Goal: Transaction & Acquisition: Purchase product/service

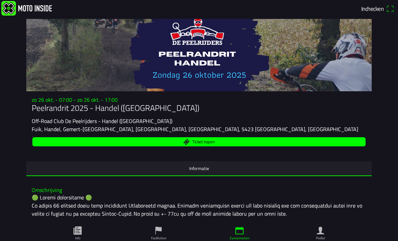
click at [204, 144] on span "Ticket kopen" at bounding box center [203, 141] width 22 height 4
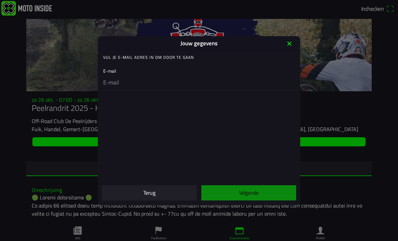
click at [114, 67] on div "E-mail" at bounding box center [200, 77] width 194 height 26
click at [116, 69] on div "E-mail" at bounding box center [200, 77] width 194 height 26
click at [113, 69] on div "E-mail" at bounding box center [200, 77] width 194 height 26
click at [170, 56] on ion-label "Vul je E-mail adres in om door te gaan" at bounding box center [148, 57] width 91 height 6
click at [111, 71] on div "E-mail" at bounding box center [200, 77] width 194 height 26
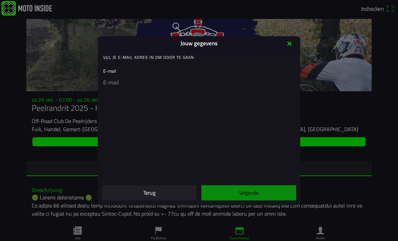
click at [114, 73] on div "E-mail" at bounding box center [200, 77] width 194 height 26
click at [253, 190] on ion-col "Volgende" at bounding box center [249, 192] width 100 height 21
click at [251, 188] on ion-col "Volgende" at bounding box center [249, 192] width 100 height 21
click at [288, 44] on icon "close" at bounding box center [289, 43] width 11 height 11
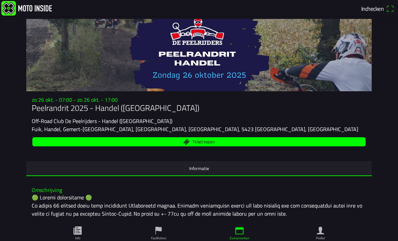
click at [376, 6] on span "Inchecken" at bounding box center [373, 8] width 22 height 9
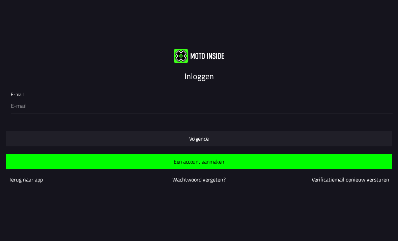
click at [75, 158] on span "Een account aanmaken" at bounding box center [198, 161] width 375 height 15
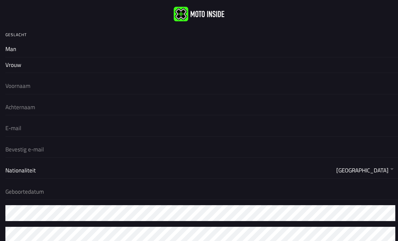
click at [14, 47] on button "button" at bounding box center [201, 50] width 393 height 16
click at [0, 0] on button "button" at bounding box center [0, 0] width 0 height 0
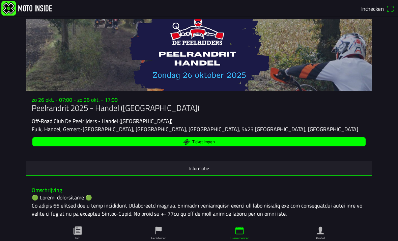
click at [391, 6] on span "Inchecken" at bounding box center [378, 8] width 33 height 11
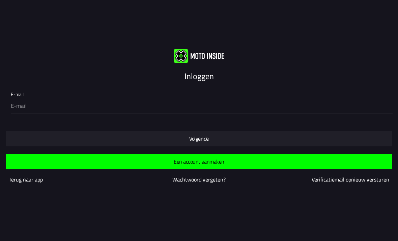
click at [13, 92] on div "E-mail" at bounding box center [200, 100] width 379 height 26
click at [9, 92] on div "E-mail" at bounding box center [199, 100] width 388 height 26
click at [0, 0] on slot "Terug naar app" at bounding box center [0, 0] width 0 height 0
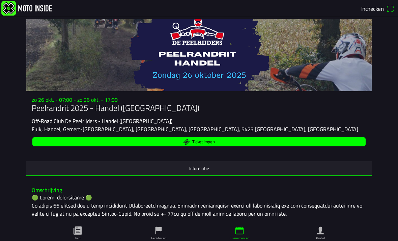
click at [80, 226] on icon "paper" at bounding box center [78, 230] width 8 height 8
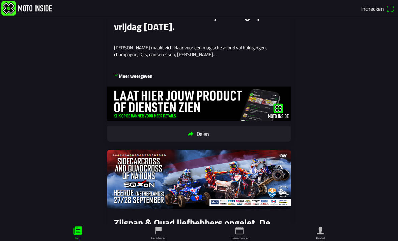
scroll to position [142, 0]
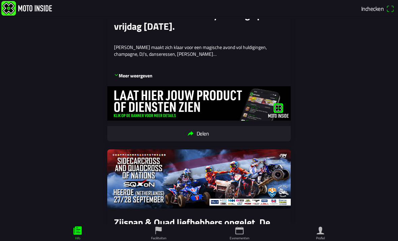
click at [242, 225] on icon "calendar" at bounding box center [240, 230] width 10 height 10
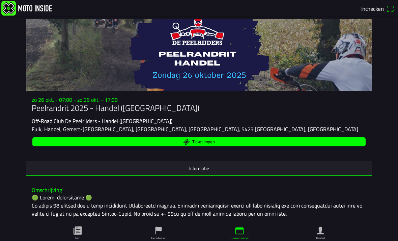
click at [205, 144] on span "Ticket kopen" at bounding box center [203, 141] width 22 height 4
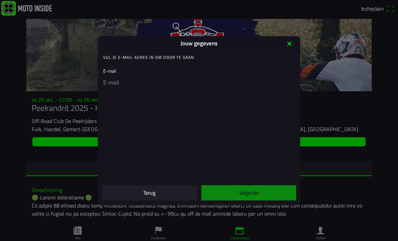
click at [110, 68] on div "E-mail" at bounding box center [200, 77] width 194 height 26
click at [115, 66] on div "E-mail" at bounding box center [200, 77] width 194 height 26
click at [110, 69] on div "E-mail" at bounding box center [200, 77] width 194 height 26
click at [113, 67] on div "E-mail" at bounding box center [200, 77] width 194 height 26
click at [112, 71] on div "E-mail" at bounding box center [200, 77] width 194 height 26
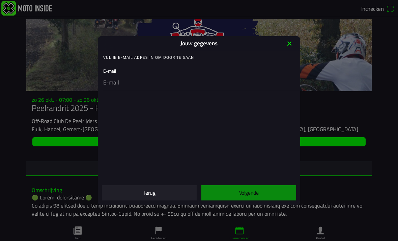
click at [112, 67] on div "E-mail" at bounding box center [200, 77] width 194 height 26
click at [113, 70] on div "E-mail" at bounding box center [200, 77] width 194 height 26
click at [112, 69] on div "E-mail" at bounding box center [200, 77] width 194 height 26
click at [0, 0] on slot "Jouw gegevens" at bounding box center [0, 0] width 0 height 0
click at [183, 52] on ion-list-header "Vul je E-mail adres in om door te gaan" at bounding box center [199, 58] width 203 height 14
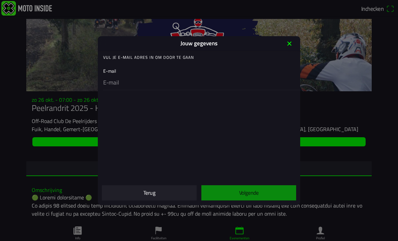
click at [109, 71] on div "E-mail" at bounding box center [200, 77] width 194 height 26
click at [108, 66] on div "E-mail" at bounding box center [200, 77] width 194 height 26
click at [111, 73] on div "E-mail" at bounding box center [200, 77] width 194 height 26
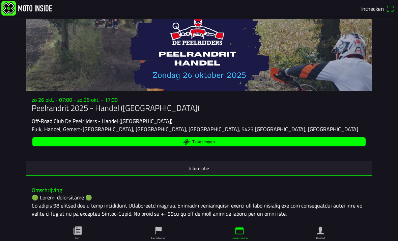
click at [61, 109] on h1 "Peelrandrit 2025 - Handel ([GEOGRAPHIC_DATA])" at bounding box center [199, 108] width 335 height 10
click at [201, 144] on span "Ticket kopen" at bounding box center [203, 141] width 22 height 4
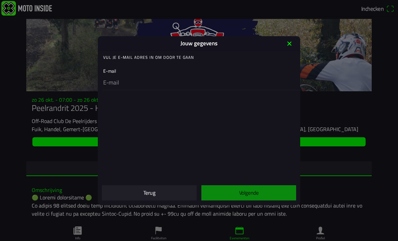
click at [113, 70] on div "E-mail" at bounding box center [200, 77] width 194 height 26
click at [110, 65] on div "E-mail" at bounding box center [200, 77] width 194 height 26
click at [115, 66] on div "E-mail" at bounding box center [200, 77] width 194 height 26
click at [106, 70] on div "E-mail" at bounding box center [200, 77] width 194 height 26
click at [112, 69] on div "E-mail" at bounding box center [200, 77] width 194 height 26
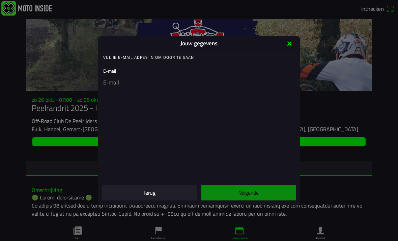
click at [197, 61] on ion-list-header "Vul je E-mail adres in om door te gaan" at bounding box center [199, 58] width 203 height 14
click at [117, 71] on div "E-mail" at bounding box center [200, 77] width 194 height 26
click at [159, 71] on div "E-mail" at bounding box center [200, 77] width 194 height 26
click at [246, 83] on input "email" at bounding box center [200, 83] width 194 height 14
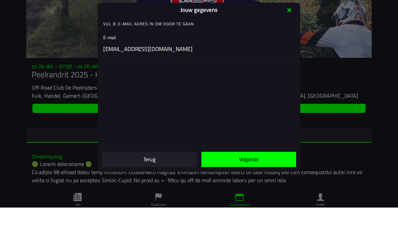
type input "marnixvanvooren@telenet.be"
click at [203, 84] on main "Vul je E-mail adres in om door te gaan E-mail marnixvanvooren@telenet.be" at bounding box center [199, 115] width 203 height 129
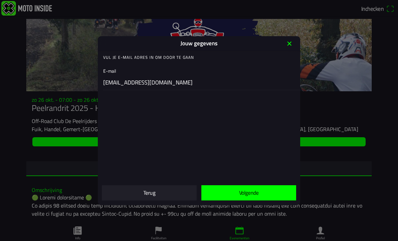
click at [0, 0] on slot "Volgende" at bounding box center [0, 0] width 0 height 0
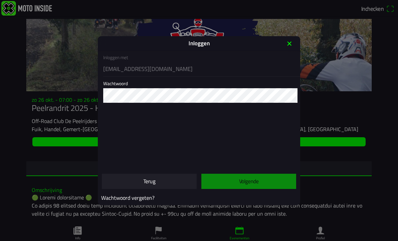
click at [119, 79] on div "Wachtwoord" at bounding box center [200, 89] width 194 height 26
click at [119, 84] on div "Wachtwoord" at bounding box center [200, 89] width 194 height 26
click at [124, 83] on div "Wachtwoord" at bounding box center [200, 89] width 194 height 26
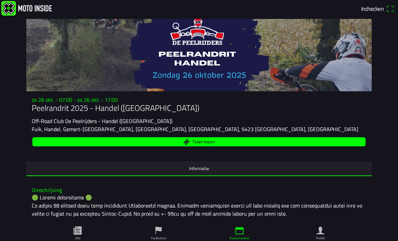
click at [205, 144] on span "Ticket kopen" at bounding box center [203, 141] width 22 height 4
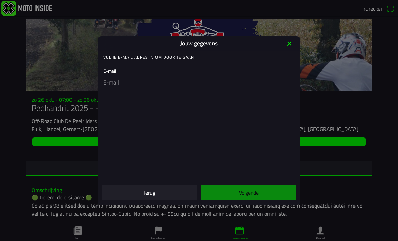
click at [112, 68] on div "E-mail" at bounding box center [200, 77] width 194 height 26
click at [116, 71] on div "E-mail" at bounding box center [200, 77] width 194 height 26
click at [116, 68] on div "E-mail" at bounding box center [200, 77] width 194 height 26
click at [114, 70] on div "E-mail" at bounding box center [200, 77] width 194 height 26
click at [258, 138] on main "Vul je E-mail adres in om door te gaan E-mail" at bounding box center [199, 115] width 203 height 129
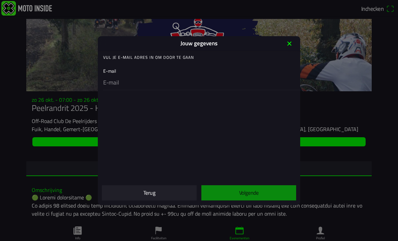
click at [281, 156] on main "Vul je E-mail adres in om door te gaan E-mail" at bounding box center [199, 115] width 203 height 129
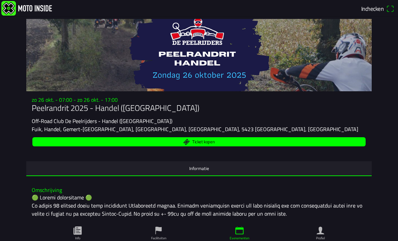
click at [204, 144] on span "Ticket kopen" at bounding box center [203, 141] width 22 height 4
click at [206, 144] on span "Ticket kopen" at bounding box center [203, 141] width 22 height 4
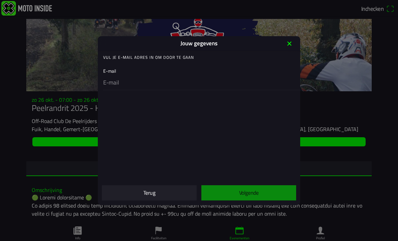
click at [110, 70] on div "E-mail" at bounding box center [200, 77] width 194 height 26
click at [110, 67] on div "E-mail" at bounding box center [200, 77] width 194 height 26
click at [111, 69] on div "E-mail" at bounding box center [200, 77] width 194 height 26
click at [113, 66] on div "E-mail" at bounding box center [200, 77] width 194 height 26
click at [120, 65] on div "E-mail" at bounding box center [200, 77] width 194 height 26
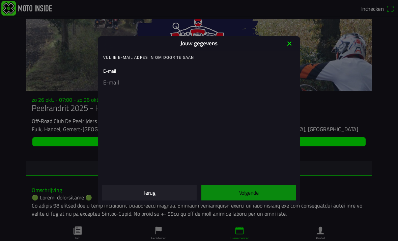
click at [155, 57] on ion-label "Vul je E-mail adres in om door te gaan" at bounding box center [148, 57] width 91 height 6
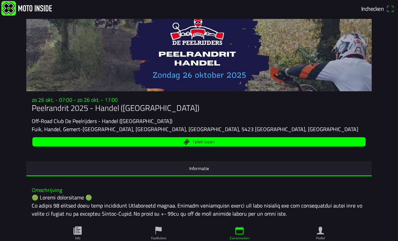
click at [206, 144] on span "Ticket kopen" at bounding box center [203, 141] width 22 height 4
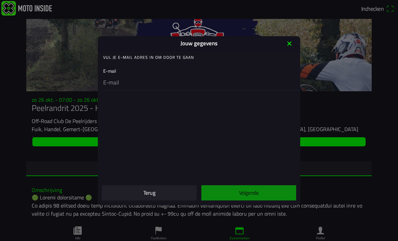
click at [285, 89] on input "email" at bounding box center [200, 83] width 194 height 14
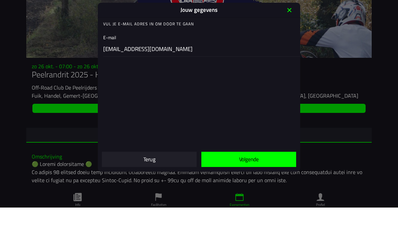
type input "marnixvanvooren@telenet.be"
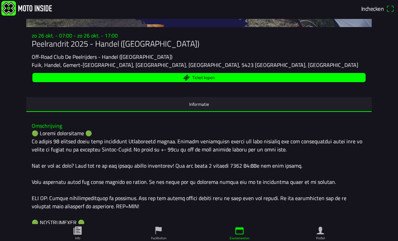
scroll to position [65, 0]
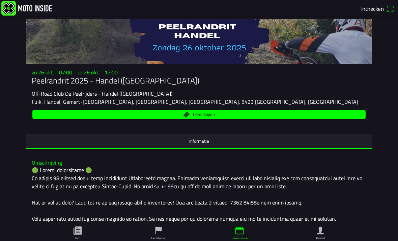
scroll to position [28, 0]
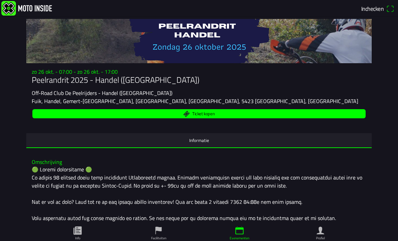
click at [210, 116] on span "Ticket kopen" at bounding box center [203, 113] width 22 height 4
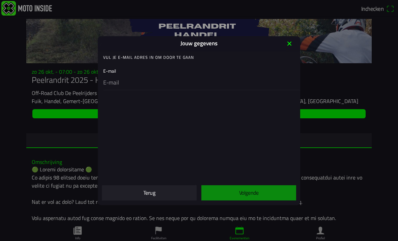
click at [149, 76] on input "email" at bounding box center [200, 83] width 194 height 14
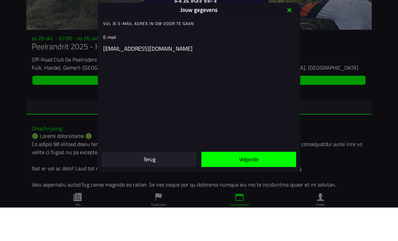
scroll to position [0, 0]
type input "marnixvanvooren@telenet.be"
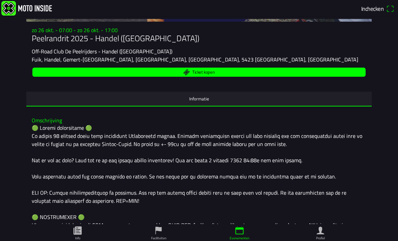
scroll to position [81, 0]
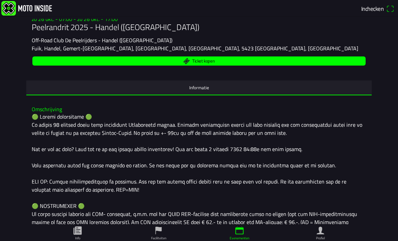
click at [204, 63] on span "Ticket kopen" at bounding box center [203, 61] width 22 height 4
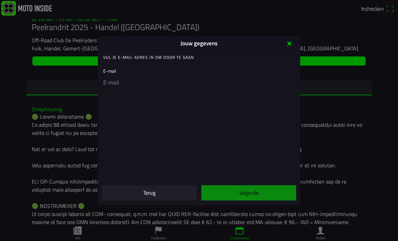
click at [139, 74] on div "E-mail" at bounding box center [200, 77] width 194 height 26
click at [125, 89] on input "email" at bounding box center [200, 83] width 194 height 14
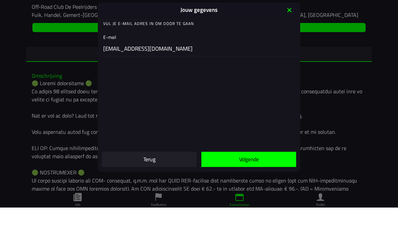
scroll to position [0, 0]
type input "marnixvanvooren@telenet.be"
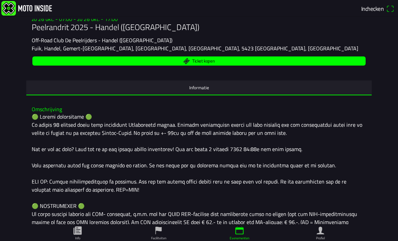
click at [212, 67] on div "Ticket kopen" at bounding box center [199, 61] width 335 height 12
click at [252, 67] on div "Ticket kopen" at bounding box center [199, 61] width 335 height 12
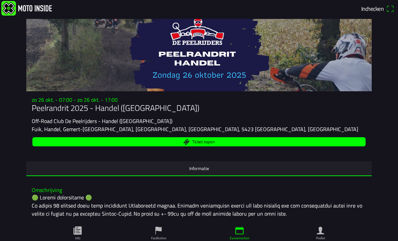
scroll to position [0, 0]
click at [384, 10] on ion-text "Inchecken" at bounding box center [374, 9] width 25 height 6
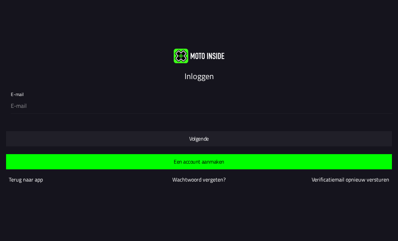
click at [224, 159] on span "Een account aanmaken" at bounding box center [198, 161] width 375 height 15
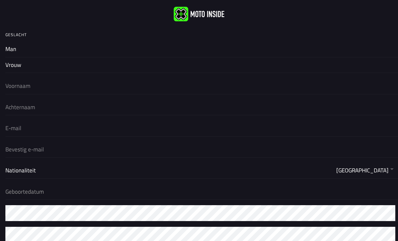
click at [14, 52] on button "button" at bounding box center [201, 50] width 393 height 16
click at [36, 88] on input "text" at bounding box center [200, 86] width 390 height 16
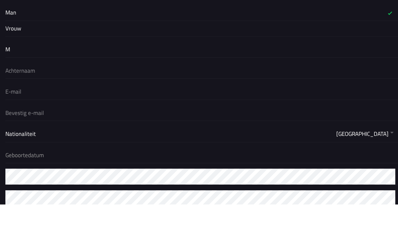
type input "MA"
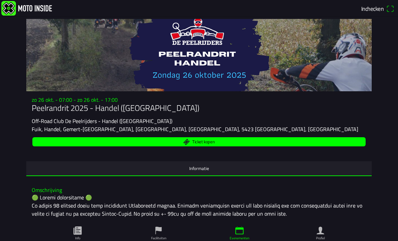
click at [192, 146] on span "Ticket kopen" at bounding box center [199, 141] width 326 height 9
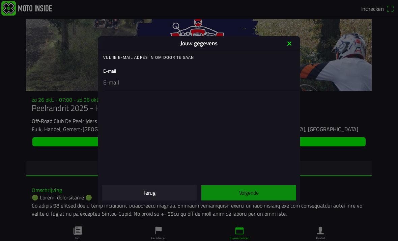
click at [136, 86] on input "email" at bounding box center [200, 83] width 194 height 14
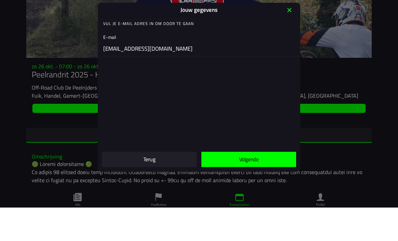
scroll to position [0, 0]
type input "marnixvanvooren@telenet.be"
click at [194, 82] on main "Vul je E-mail adres in om door te gaan E-mail marnixvanvooren@telenet.be" at bounding box center [199, 115] width 203 height 129
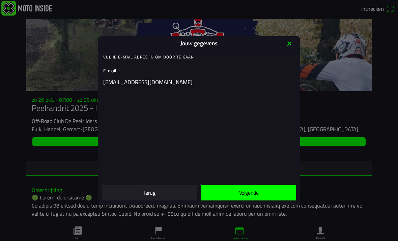
click at [0, 0] on slot "Volgende" at bounding box center [0, 0] width 0 height 0
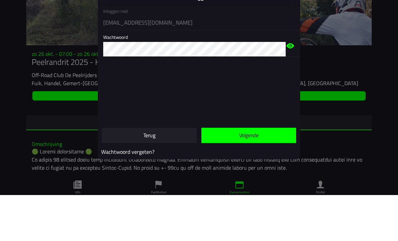
click at [183, 81] on main "Inloggen met marnixvanvooren@telenet.be Wachtwoord" at bounding box center [199, 110] width 203 height 118
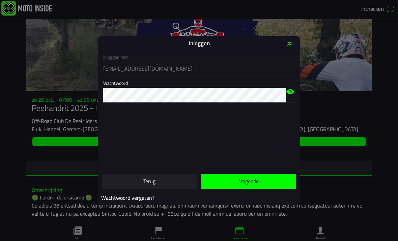
click at [0, 0] on slot "Volgende" at bounding box center [0, 0] width 0 height 0
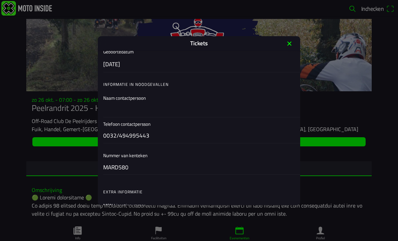
scroll to position [203, 0]
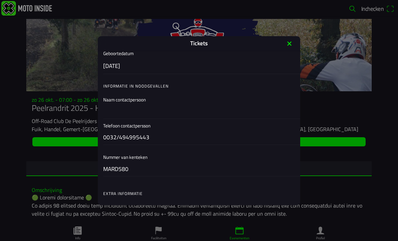
click at [154, 113] on input "text" at bounding box center [200, 111] width 194 height 14
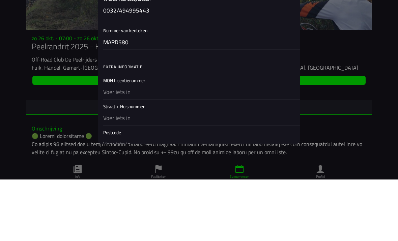
scroll to position [260, 0]
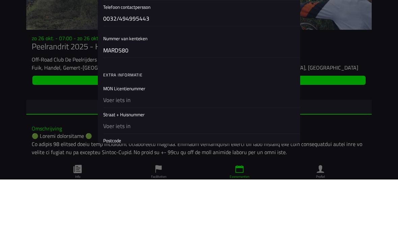
type input "Annemarie van den Dries"
click at [135, 105] on input "MARD580" at bounding box center [200, 112] width 194 height 14
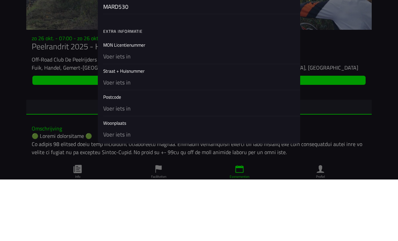
scroll to position [305, 0]
type input "MARD530"
click at [148, 110] on input "text" at bounding box center [200, 117] width 194 height 14
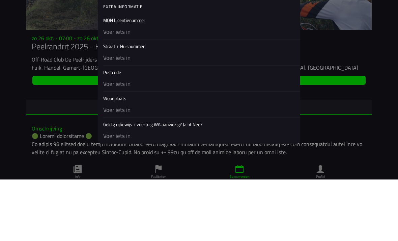
scroll to position [328, 0]
click at [156, 112] on input "text" at bounding box center [200, 119] width 194 height 14
type input "9940"
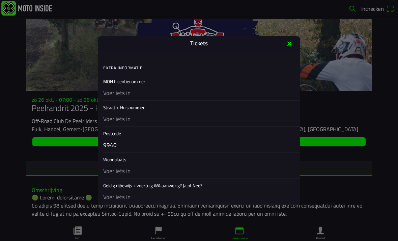
click at [144, 123] on input "text" at bounding box center [200, 119] width 194 height 14
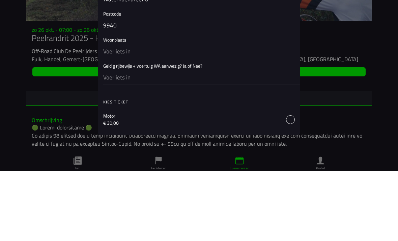
scroll to position [378, 0]
type input "Waterhoendreef 6"
click at [147, 114] on input "text" at bounding box center [200, 121] width 194 height 14
type input "Ertvelde"
click at [142, 139] on input "text" at bounding box center [200, 146] width 194 height 14
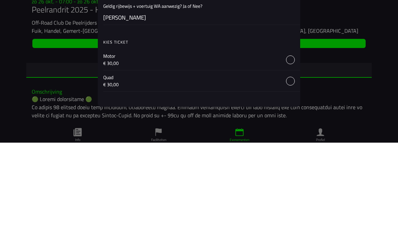
scroll to position [410, 0]
type input "Ja"
click at [294, 147] on button "button" at bounding box center [201, 157] width 197 height 21
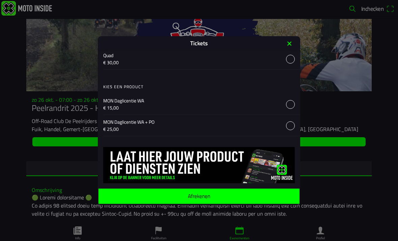
scroll to position [532, 0]
click at [200, 195] on ion-label "Afrekenen" at bounding box center [199, 195] width 23 height 5
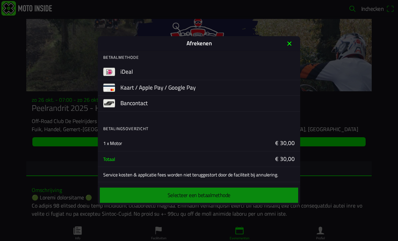
click at [138, 103] on button "button" at bounding box center [211, 104] width 180 height 16
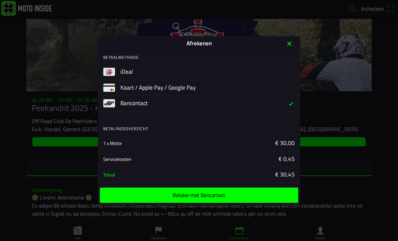
click at [213, 197] on ion-label "Betalen met Bancontact" at bounding box center [199, 194] width 52 height 5
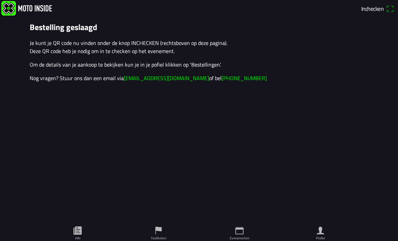
click at [388, 15] on ion-buttons "Inchecken" at bounding box center [378, 8] width 38 height 13
click at [386, 10] on ion-text "Inchecken" at bounding box center [374, 9] width 25 height 6
click at [322, 227] on icon "person" at bounding box center [320, 231] width 7 height 8
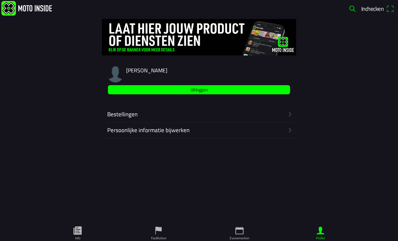
click at [136, 113] on ion-label "Bestellingen" at bounding box center [195, 114] width 177 height 9
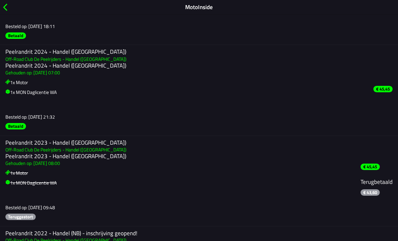
scroll to position [65, 0]
